Goal: Task Accomplishment & Management: Use online tool/utility

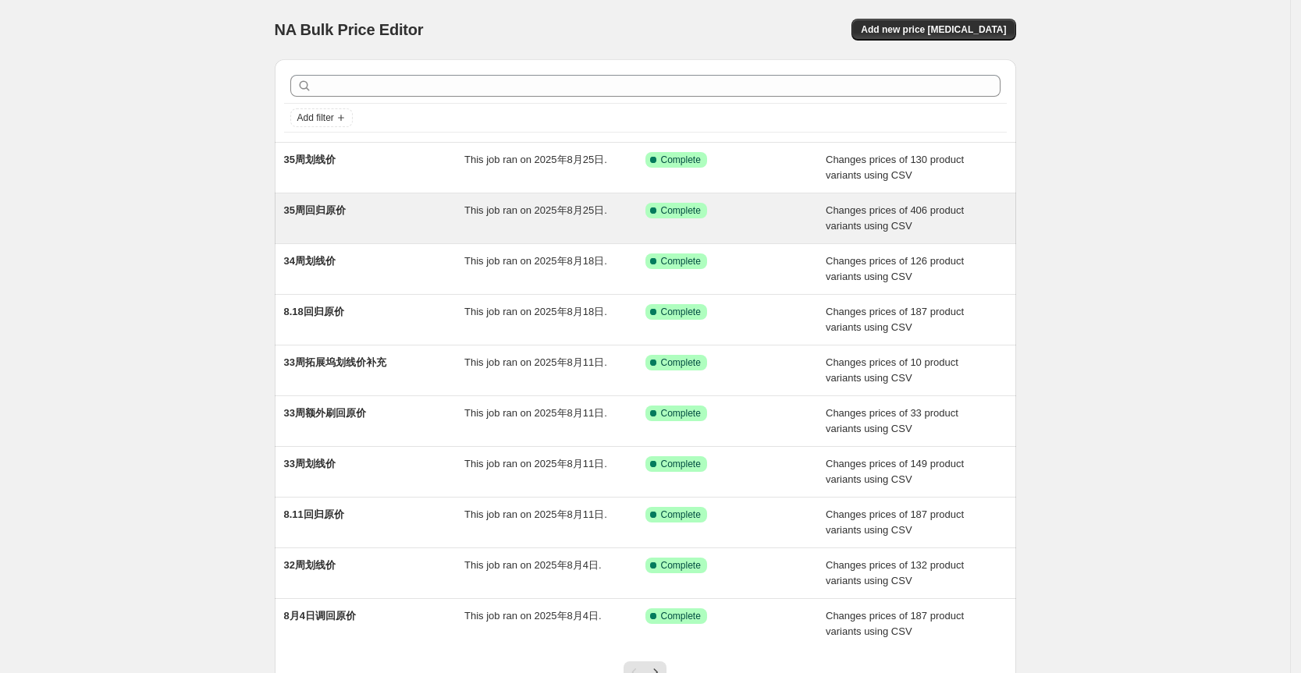
click at [408, 206] on div "35周回归原价" at bounding box center [374, 218] width 181 height 31
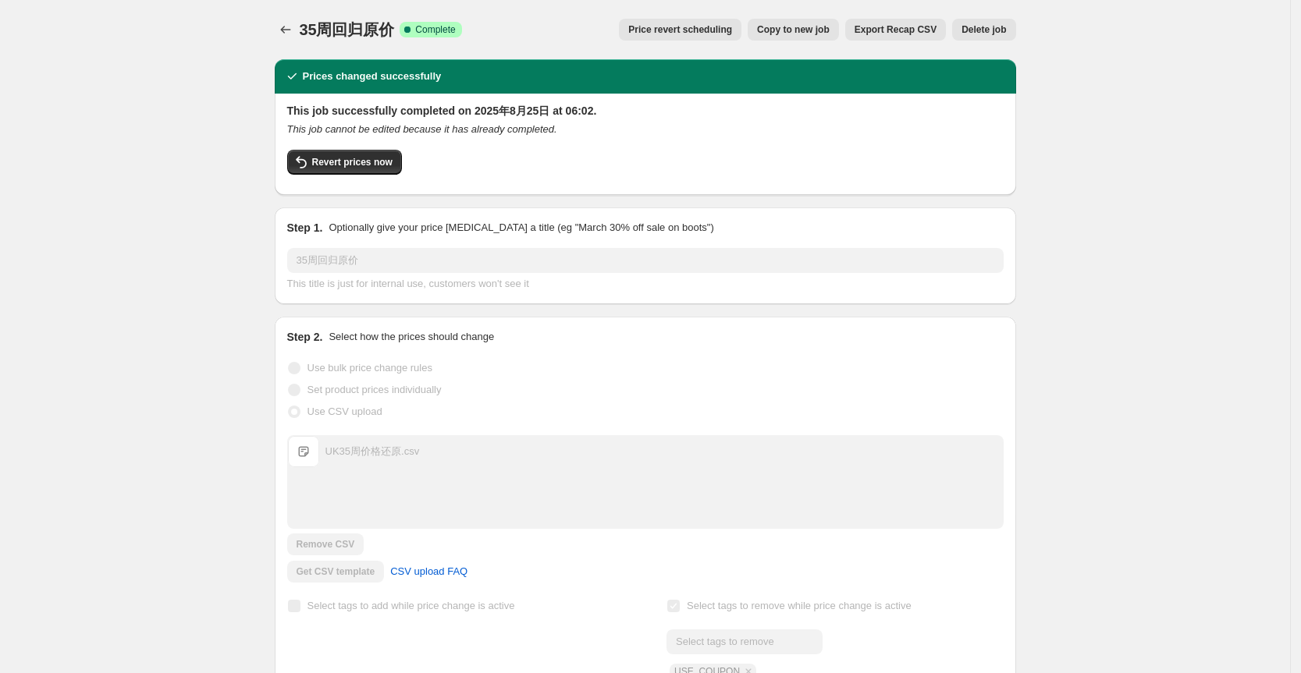
click at [786, 28] on span "Copy to new job" at bounding box center [793, 29] width 73 height 12
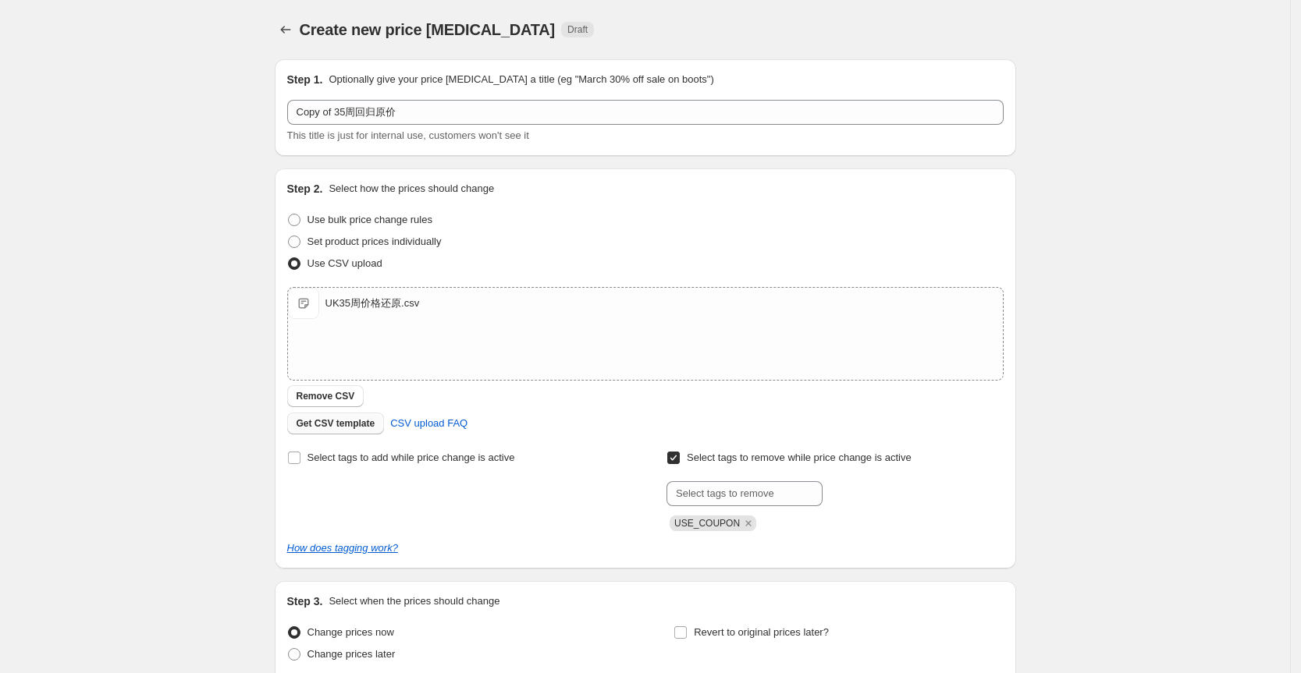
click at [340, 422] on span "Get CSV template" at bounding box center [335, 423] width 79 height 12
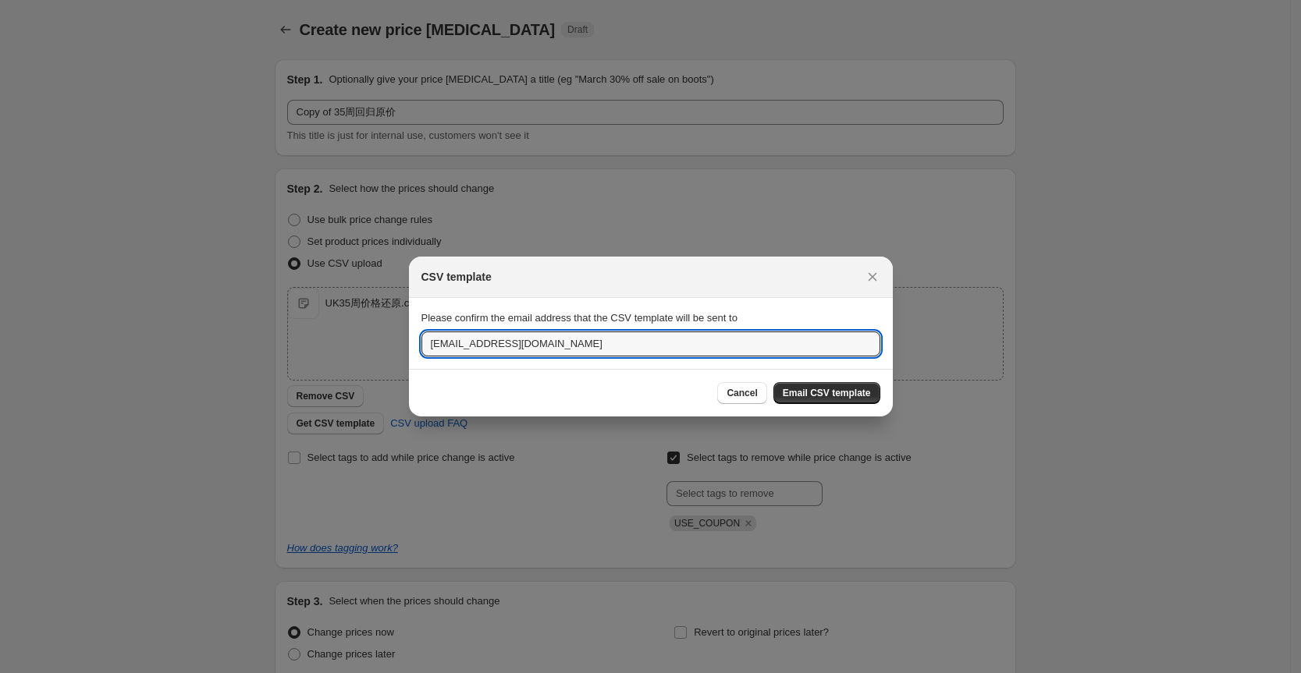
drag, startPoint x: 446, startPoint y: 342, endPoint x: 420, endPoint y: 350, distance: 27.7
click at [420, 350] on section "Please confirm the email address that the CSV template will be sent to [EMAIL_A…" at bounding box center [651, 333] width 484 height 70
type input "[EMAIL_ADDRESS][DOMAIN_NAME]"
click at [857, 391] on span "Email CSV template" at bounding box center [827, 393] width 88 height 12
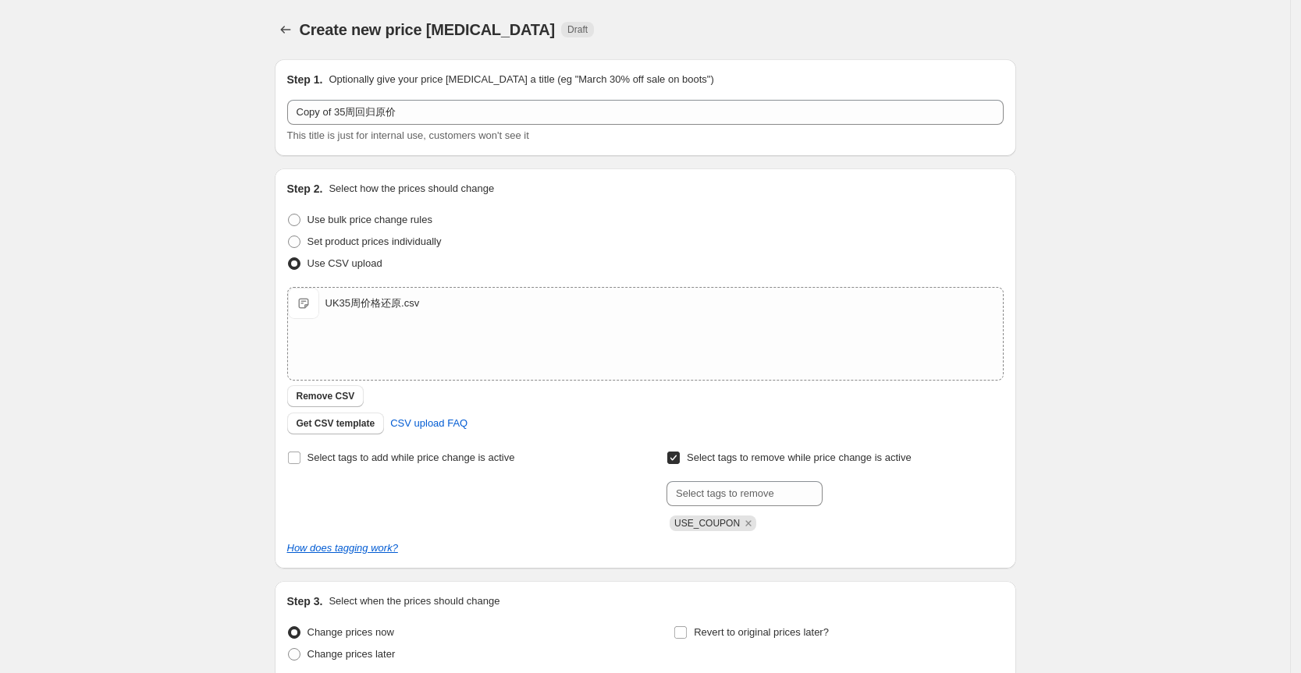
click at [291, 18] on div "Create new price [MEDICAL_DATA]. This page is ready Create new price [MEDICAL_D…" at bounding box center [645, 29] width 741 height 59
click at [292, 30] on icon "Price change jobs" at bounding box center [286, 30] width 16 height 16
